Goal: Transaction & Acquisition: Purchase product/service

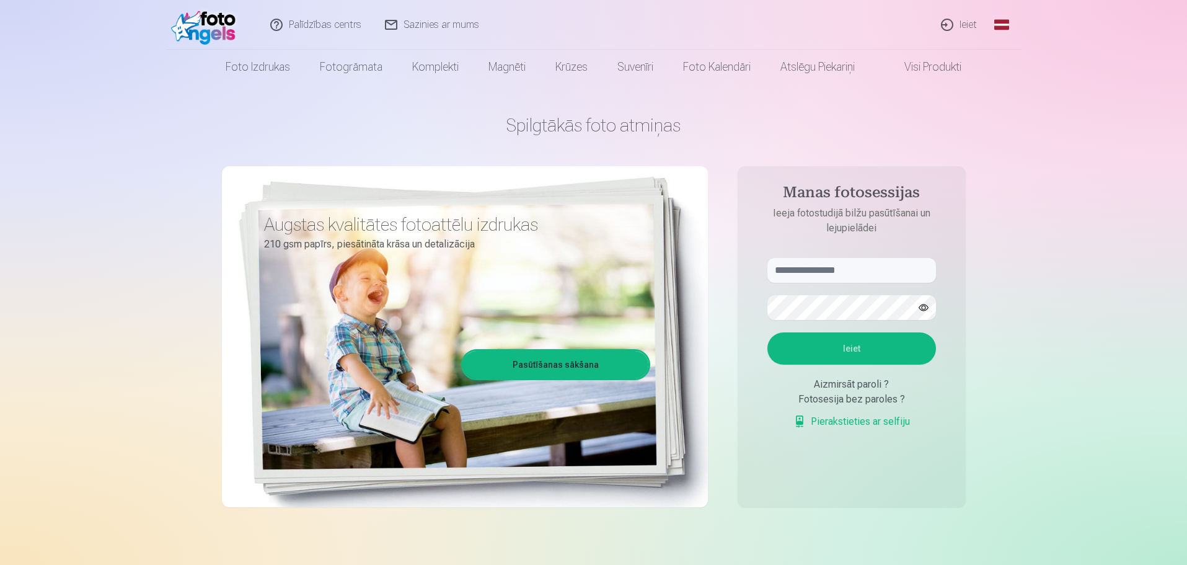
click at [1006, 24] on link "Global" at bounding box center [1002, 25] width 25 height 50
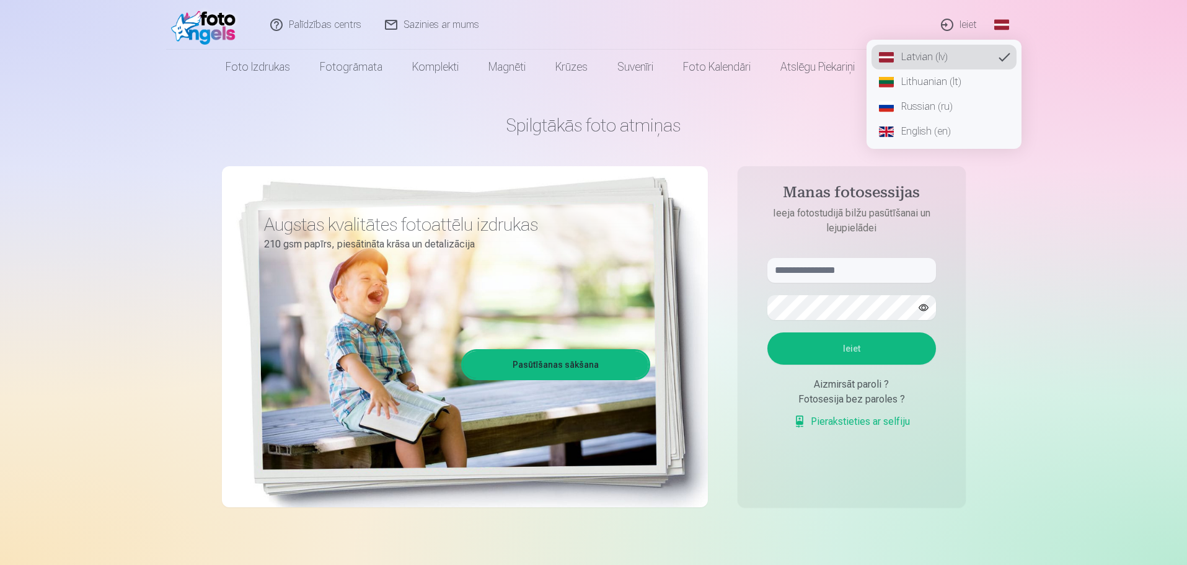
click at [944, 81] on link "Lithuanian (lt)" at bounding box center [944, 81] width 145 height 25
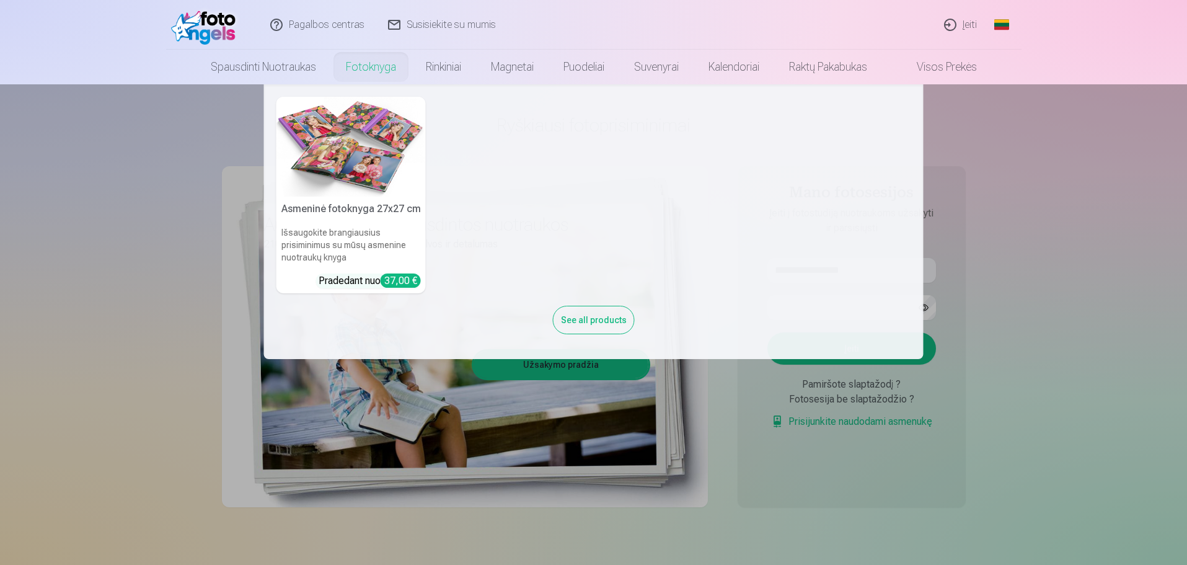
click at [355, 72] on link "Fotoknyga" at bounding box center [371, 67] width 80 height 35
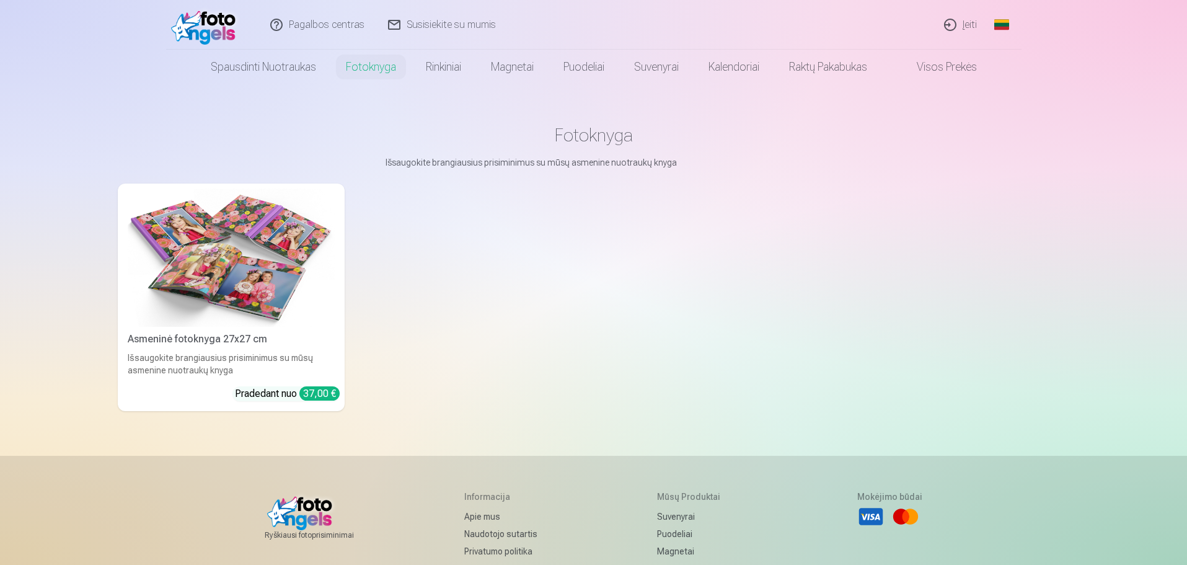
click at [298, 268] on img at bounding box center [231, 257] width 207 height 138
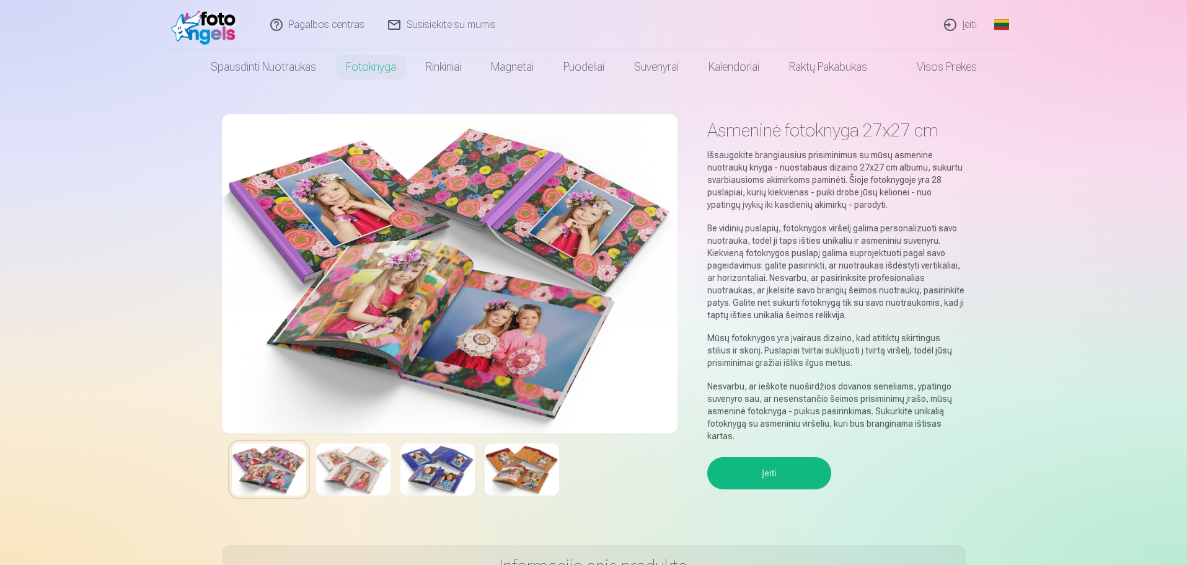
click at [276, 476] on img at bounding box center [269, 469] width 74 height 52
click at [360, 468] on img at bounding box center [353, 469] width 74 height 52
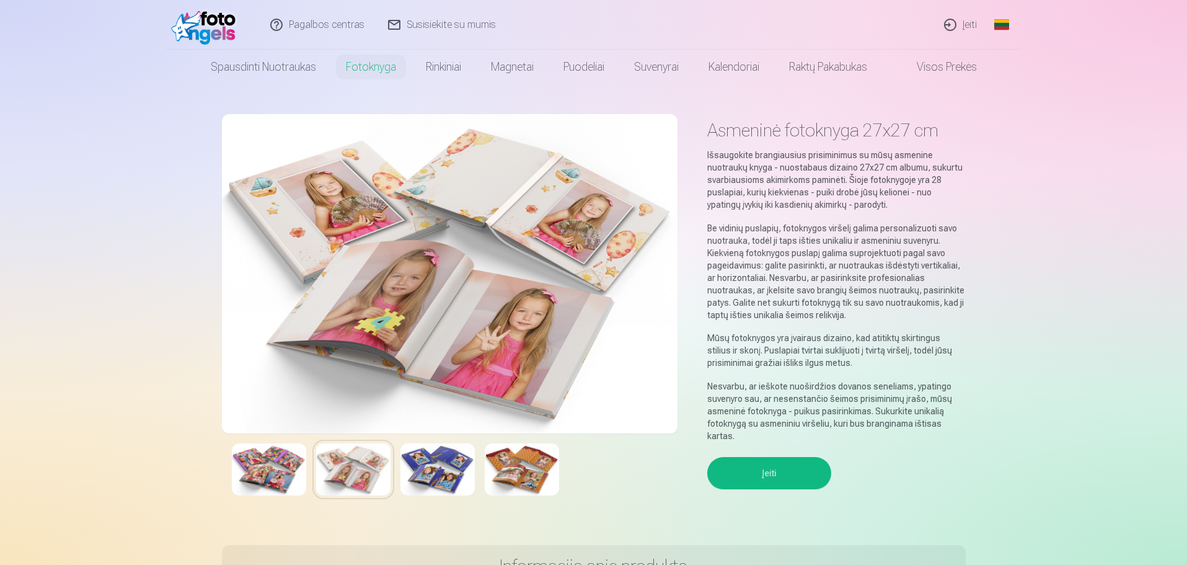
click at [433, 476] on img at bounding box center [438, 469] width 74 height 52
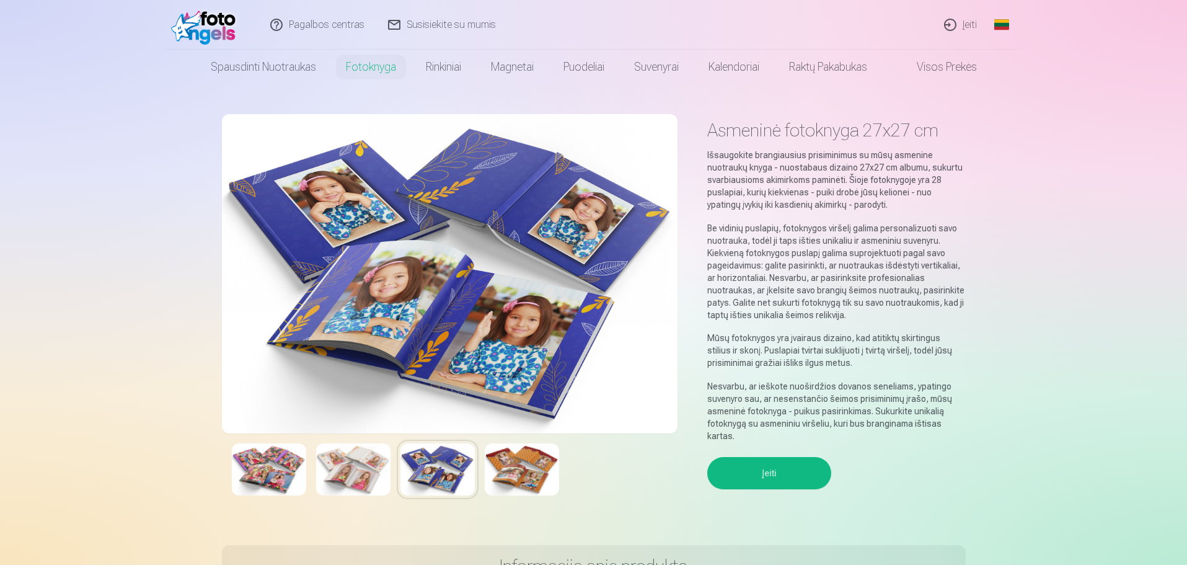
click at [521, 469] on img at bounding box center [522, 469] width 74 height 52
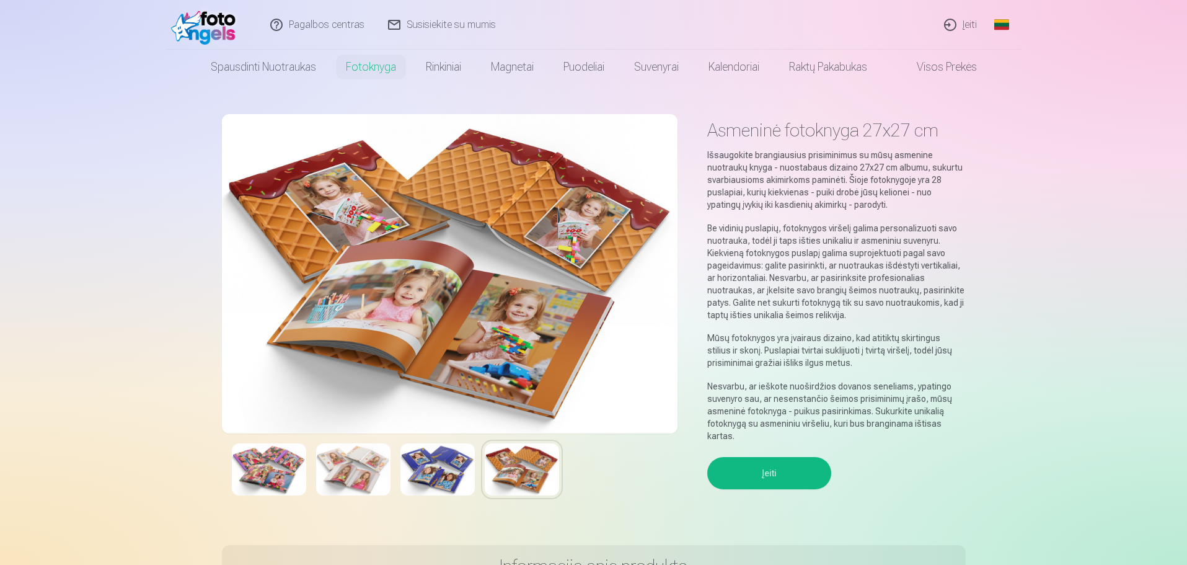
click at [456, 479] on img at bounding box center [438, 469] width 74 height 52
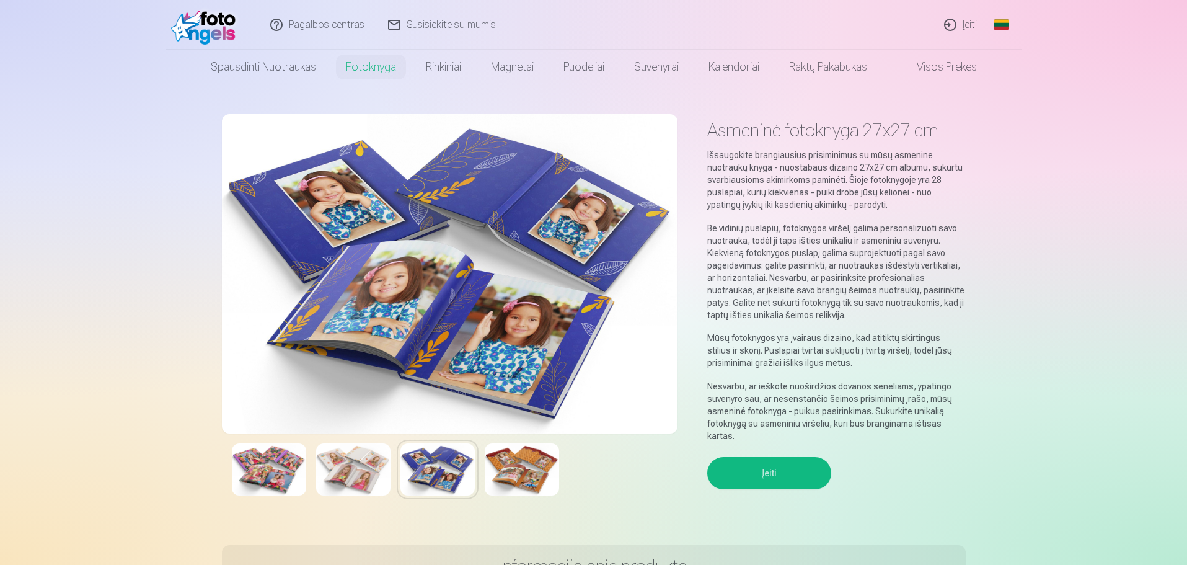
click at [345, 462] on img at bounding box center [353, 469] width 74 height 52
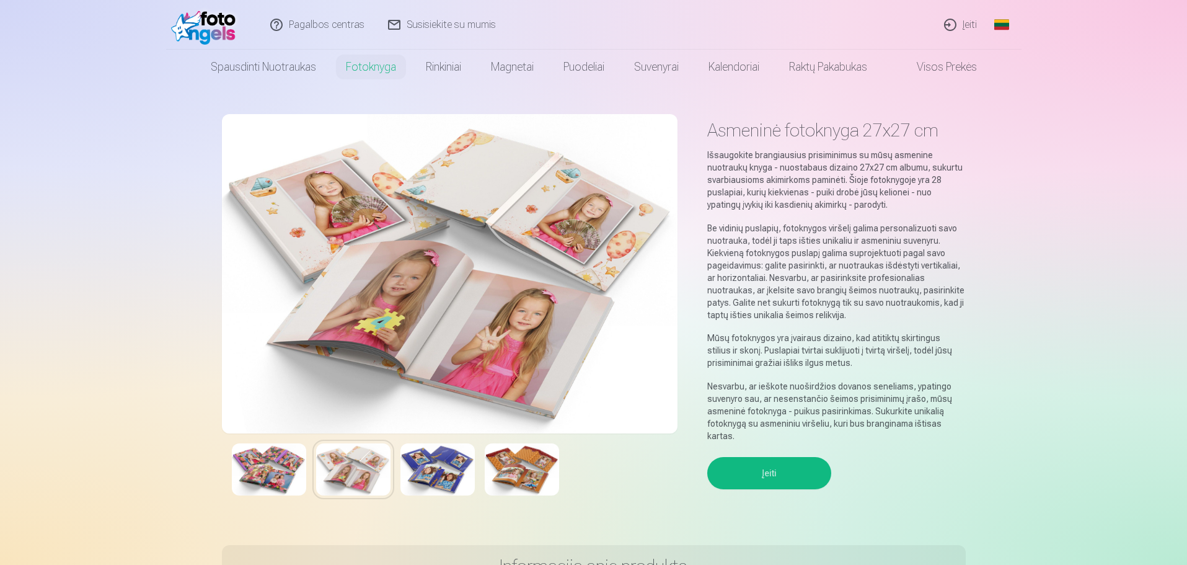
click at [265, 463] on img at bounding box center [269, 469] width 74 height 52
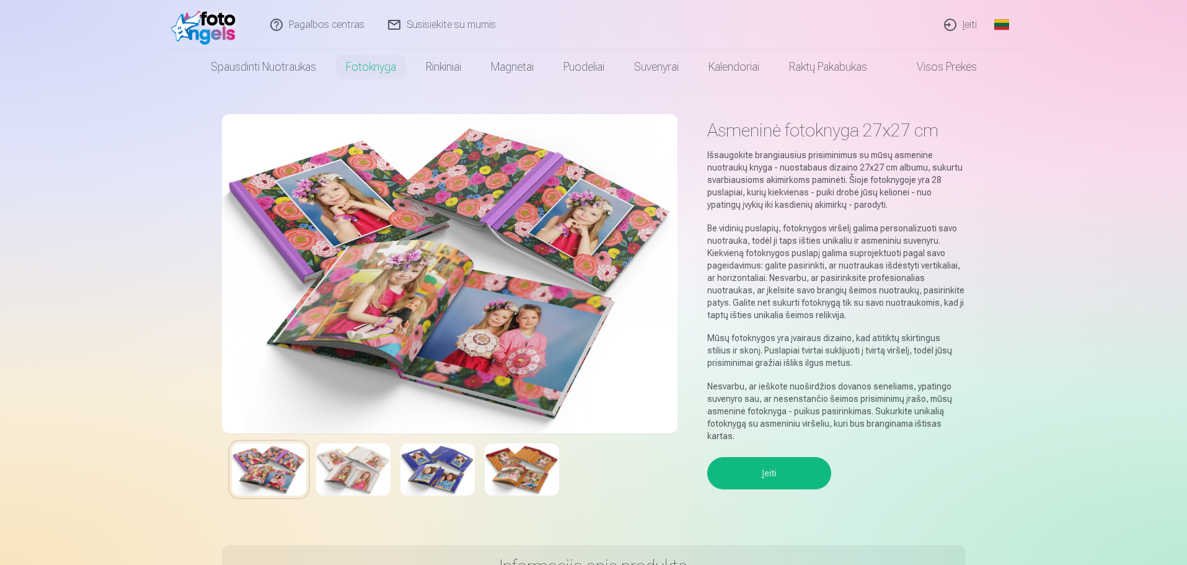
click at [361, 463] on img at bounding box center [353, 469] width 74 height 52
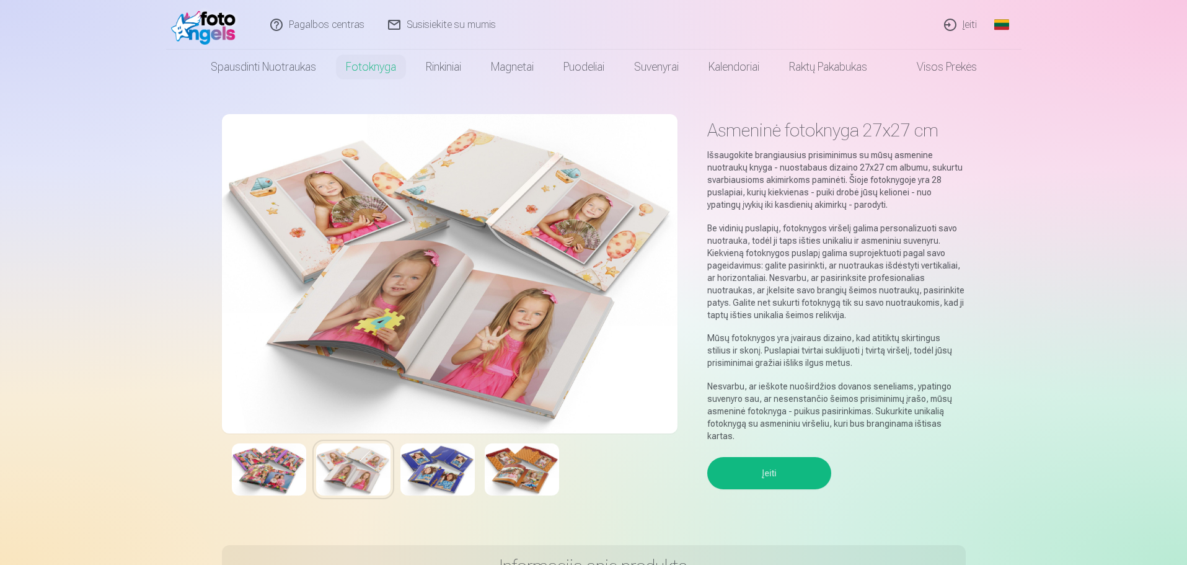
click at [427, 467] on img at bounding box center [438, 469] width 74 height 52
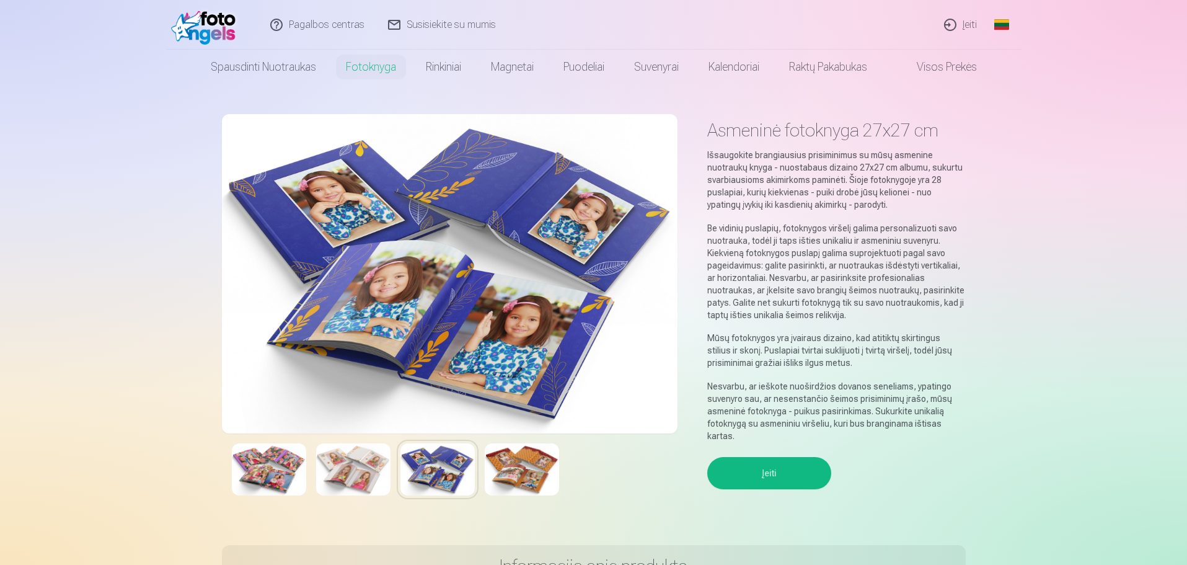
click at [499, 466] on img at bounding box center [522, 469] width 74 height 52
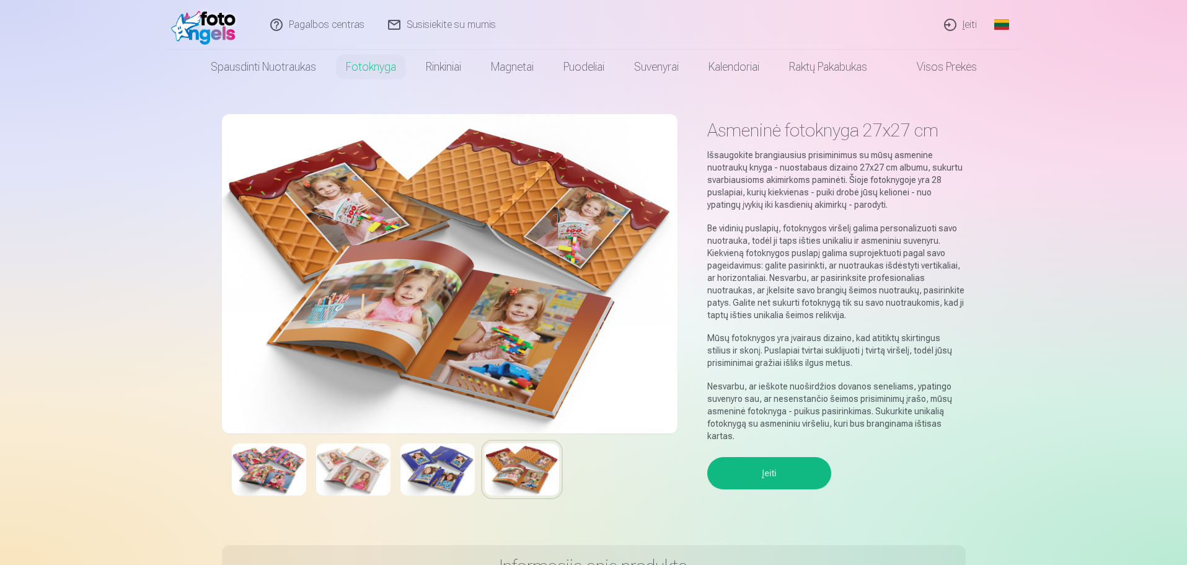
click at [272, 466] on img at bounding box center [269, 469] width 74 height 52
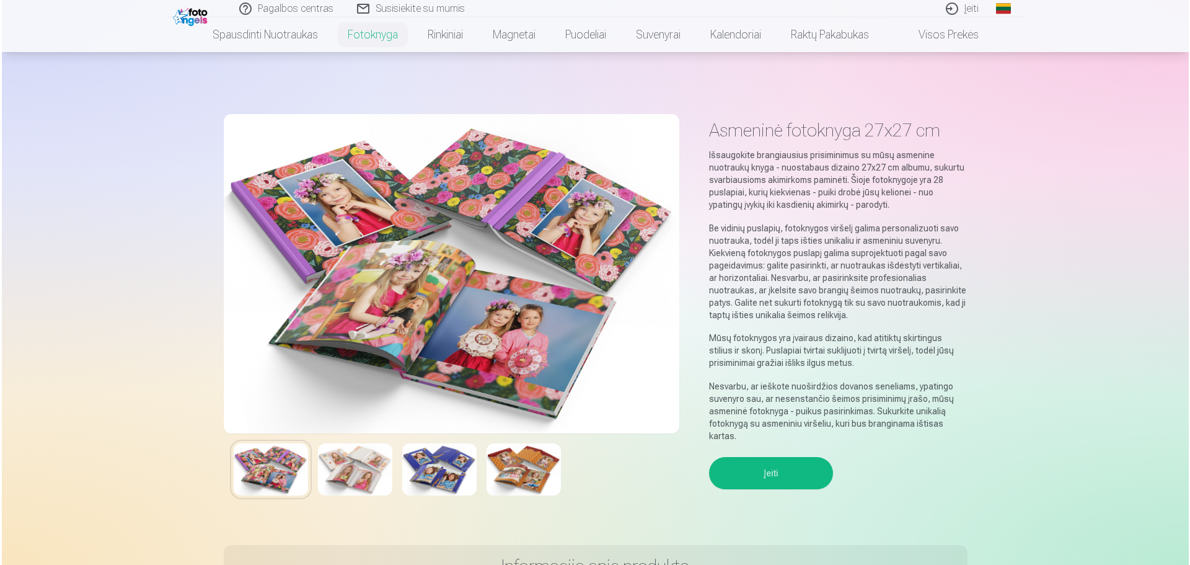
scroll to position [248, 0]
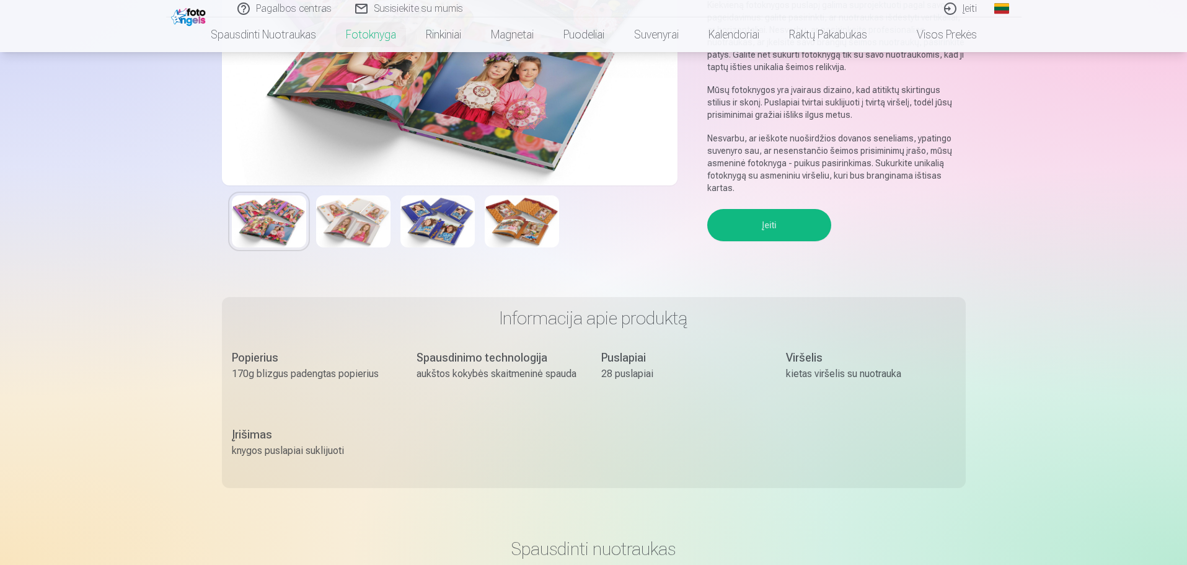
click at [774, 223] on button "Įeiti" at bounding box center [769, 225] width 124 height 32
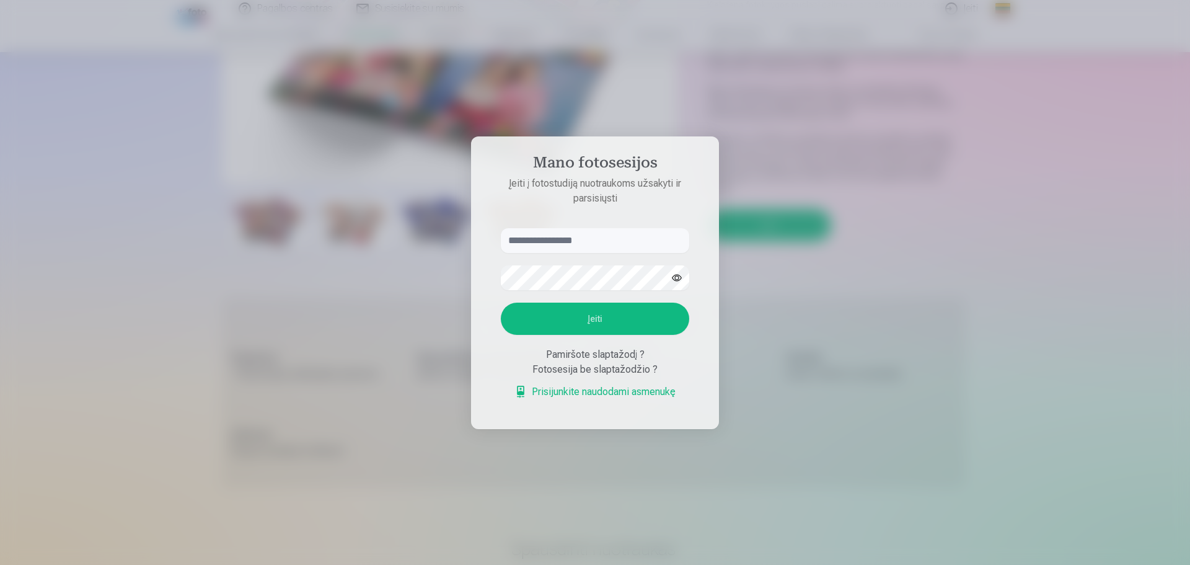
click at [590, 239] on input "text" at bounding box center [595, 240] width 188 height 25
click at [570, 321] on button "Įeiti" at bounding box center [595, 319] width 188 height 32
click at [516, 244] on input "text" at bounding box center [595, 240] width 188 height 25
drag, startPoint x: 516, startPoint y: 244, endPoint x: 511, endPoint y: 236, distance: 9.5
click at [511, 236] on input "text" at bounding box center [595, 240] width 188 height 25
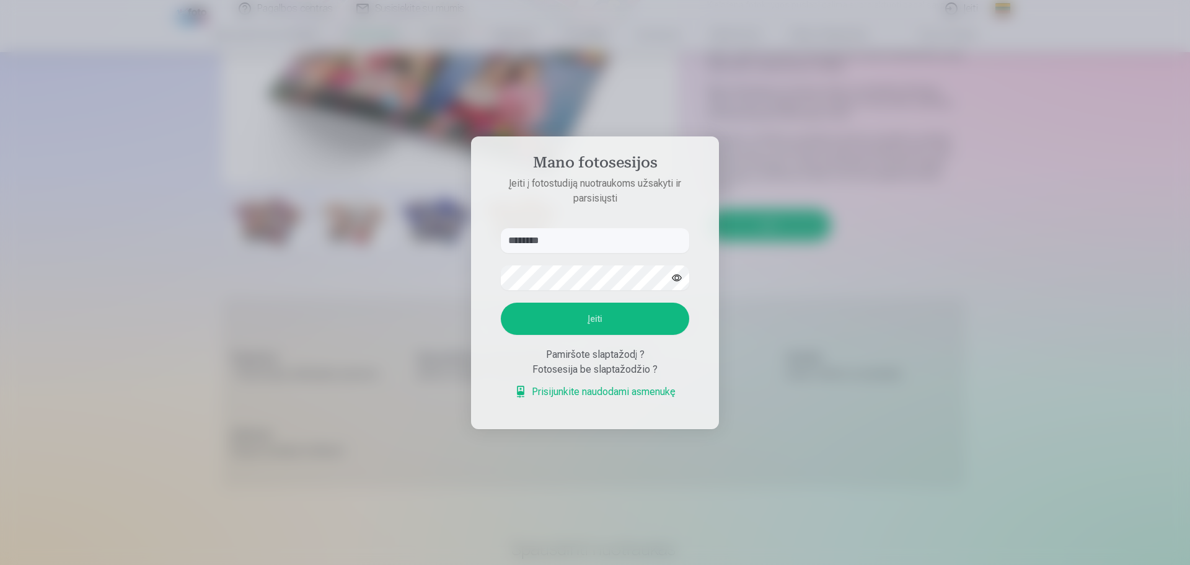
click at [625, 324] on button "Įeiti" at bounding box center [595, 319] width 188 height 32
click at [681, 266] on button "button" at bounding box center [677, 278] width 24 height 24
click at [577, 317] on button "Įeiti" at bounding box center [595, 319] width 188 height 32
click at [565, 241] on input "********" at bounding box center [595, 240] width 188 height 25
type input "*"
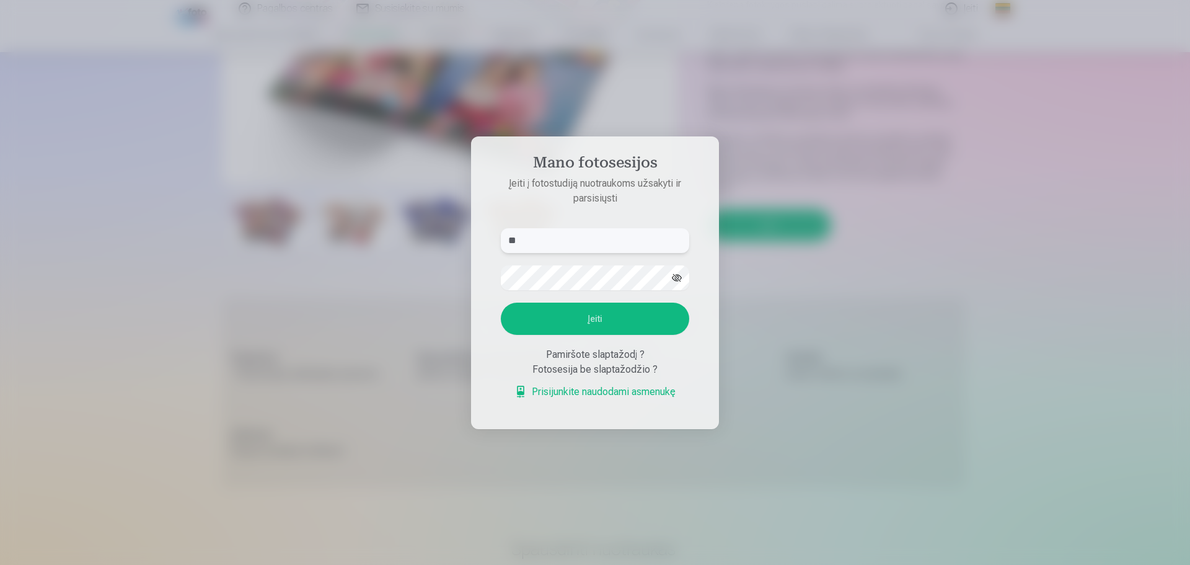
type input "*"
type input "**********"
click at [489, 286] on form "**********" at bounding box center [595, 320] width 213 height 184
click at [618, 319] on button "Įeiti" at bounding box center [595, 319] width 188 height 32
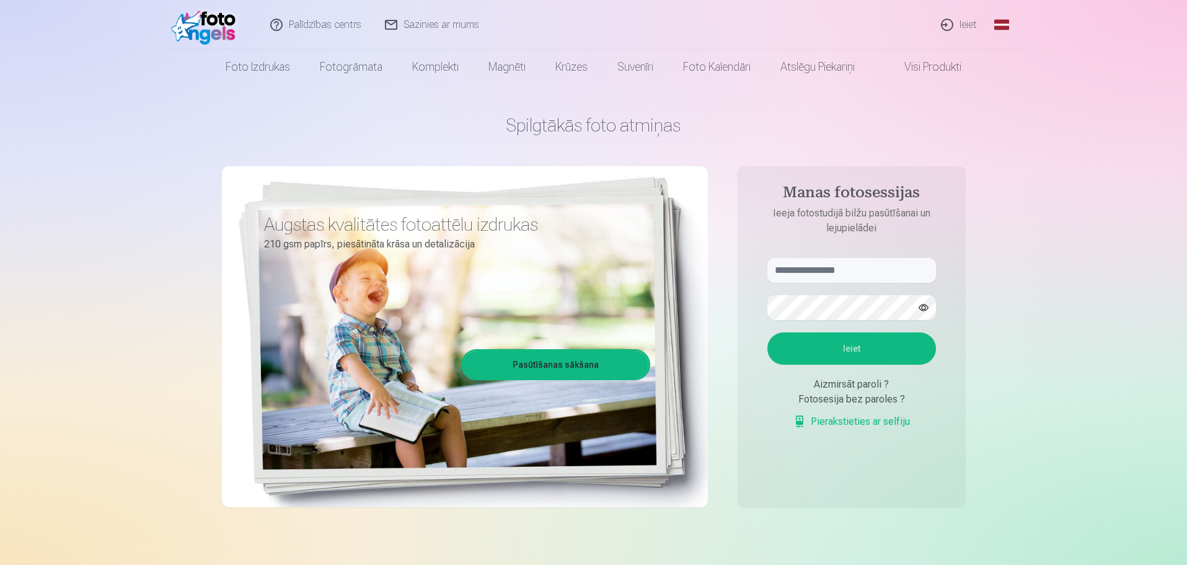
click at [1001, 25] on link "Global" at bounding box center [1002, 25] width 25 height 50
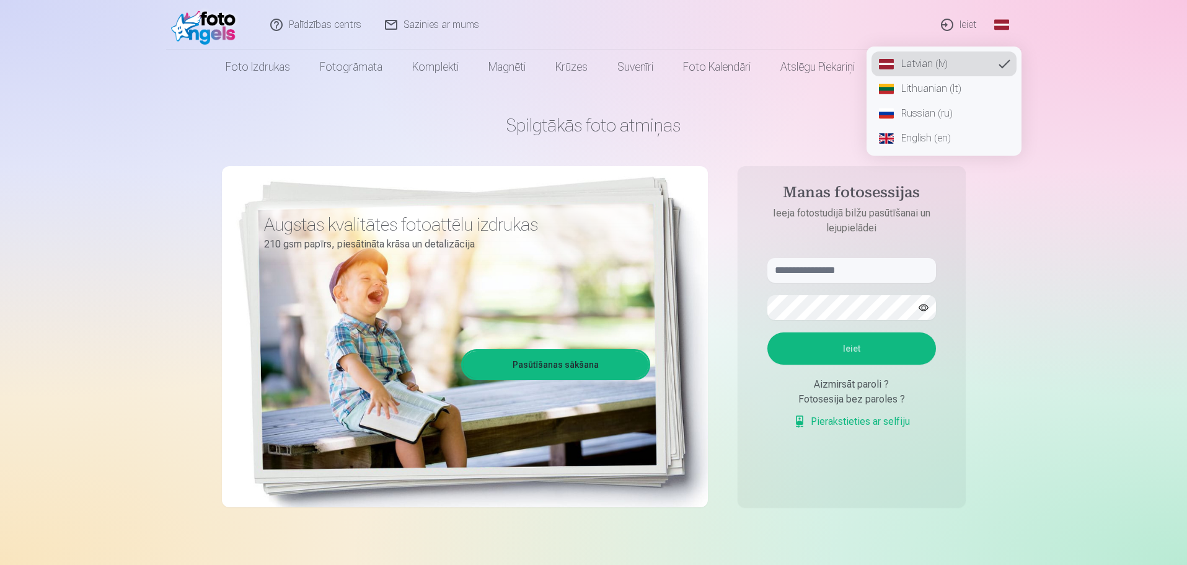
click at [909, 90] on link "Lithuanian (lt)" at bounding box center [944, 88] width 145 height 25
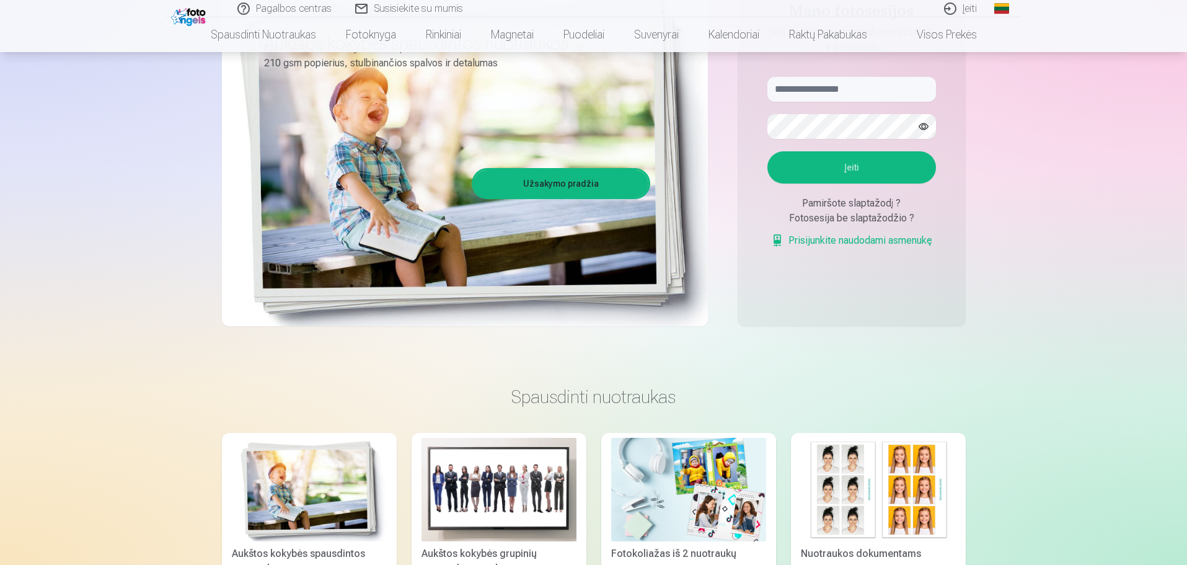
scroll to position [310, 0]
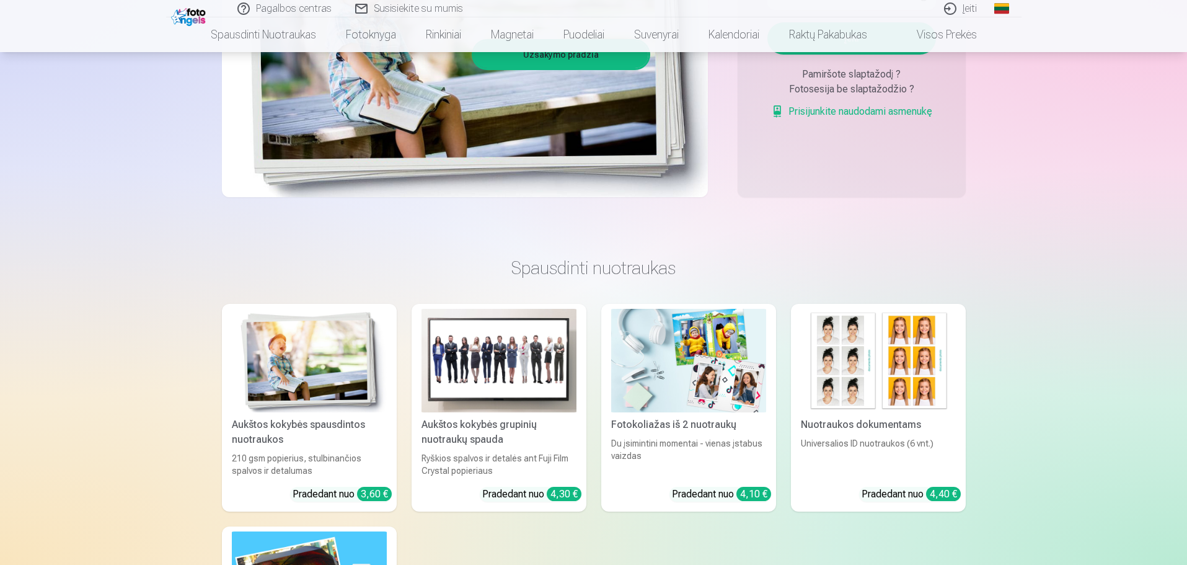
click at [661, 381] on img at bounding box center [688, 361] width 155 height 104
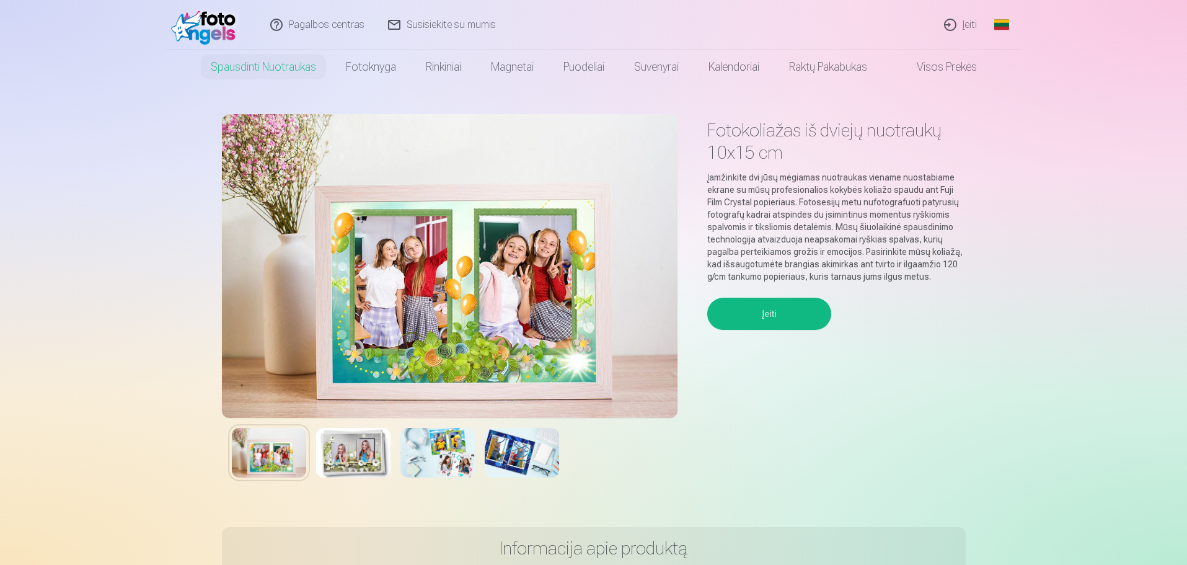
click at [279, 457] on img at bounding box center [269, 453] width 74 height 50
click at [440, 454] on img at bounding box center [438, 453] width 74 height 50
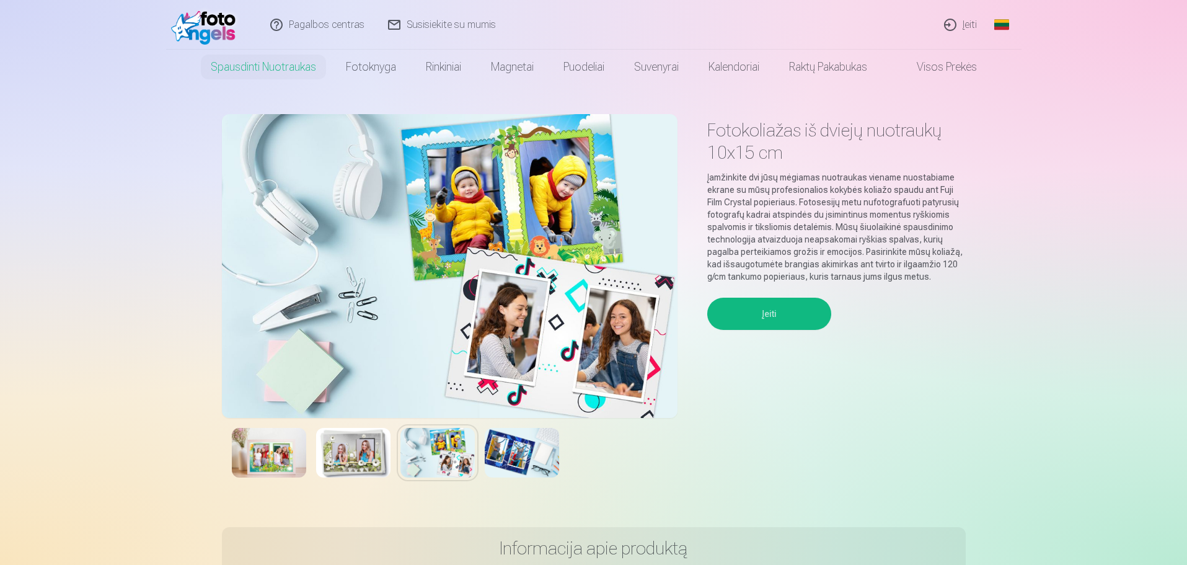
click at [516, 454] on img at bounding box center [522, 453] width 74 height 50
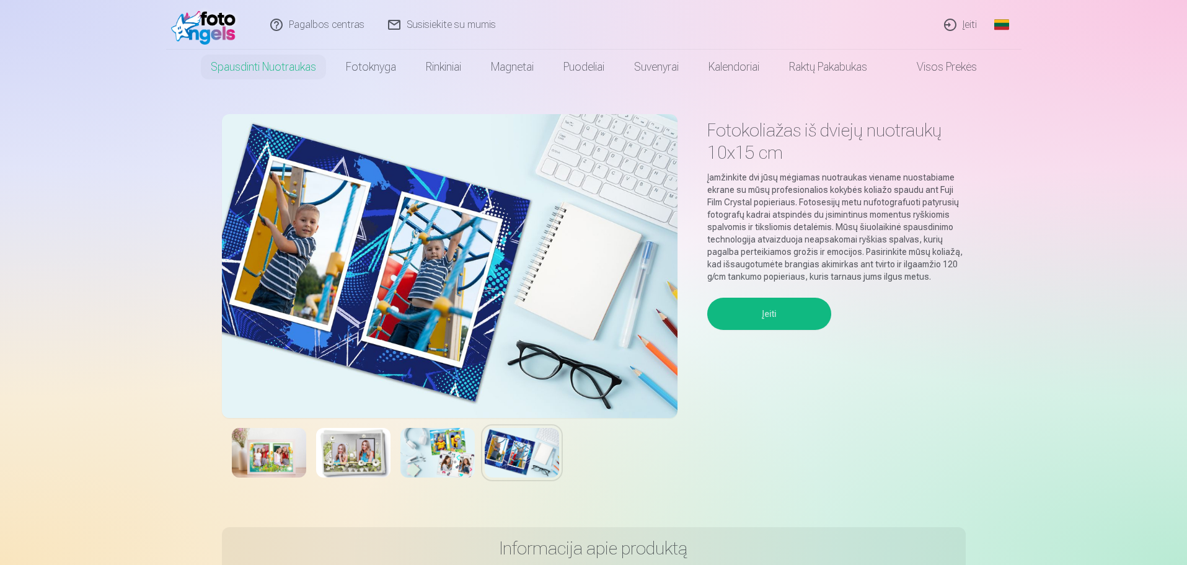
click at [255, 464] on img at bounding box center [269, 453] width 74 height 50
